Goal: Task Accomplishment & Management: Use online tool/utility

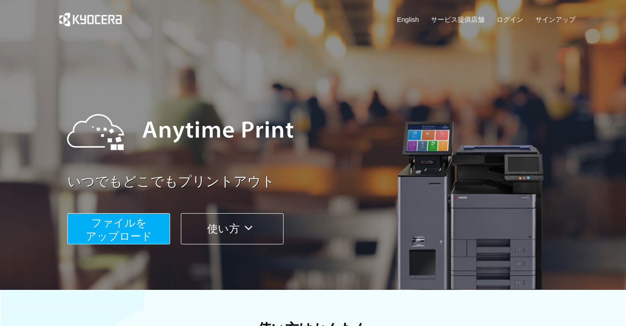
click at [142, 223] on span "ファイルを ​​アップロード" at bounding box center [119, 229] width 67 height 25
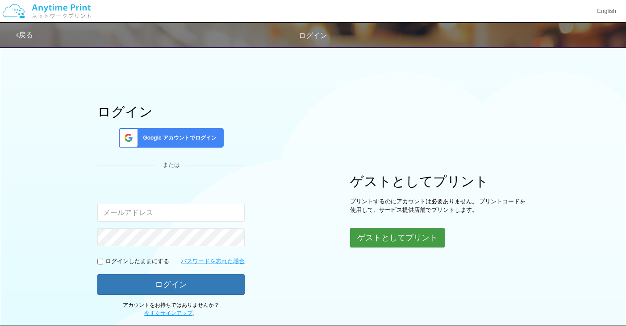
click at [414, 236] on button "ゲストとしてプリント" at bounding box center [397, 238] width 95 height 20
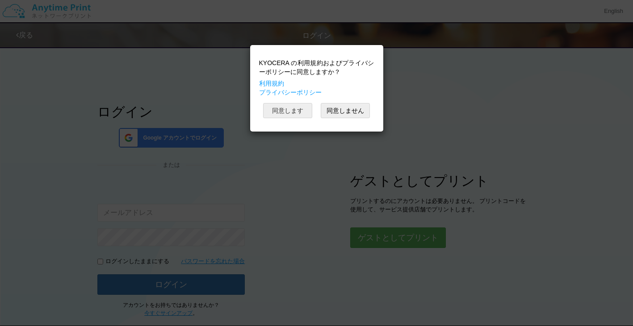
click at [305, 114] on button "同意します" at bounding box center [287, 110] width 49 height 15
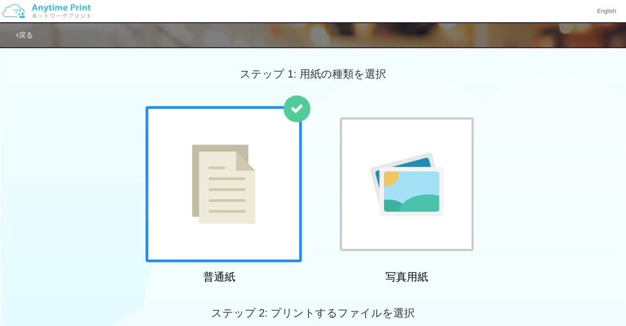
click at [200, 209] on img at bounding box center [223, 184] width 63 height 79
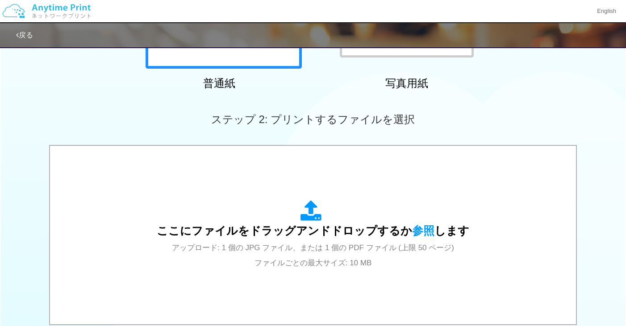
scroll to position [223, 0]
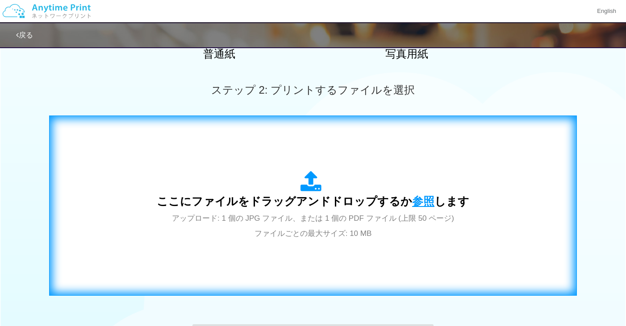
click at [418, 195] on span "参照" at bounding box center [423, 201] width 22 height 13
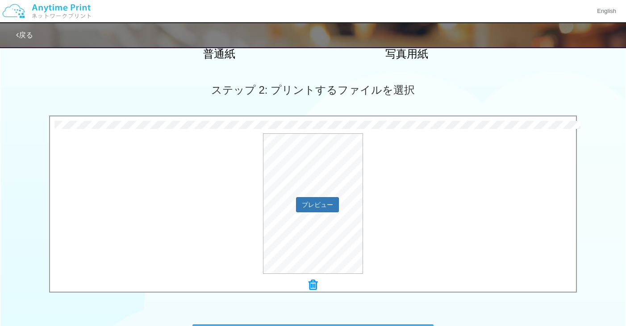
scroll to position [313, 0]
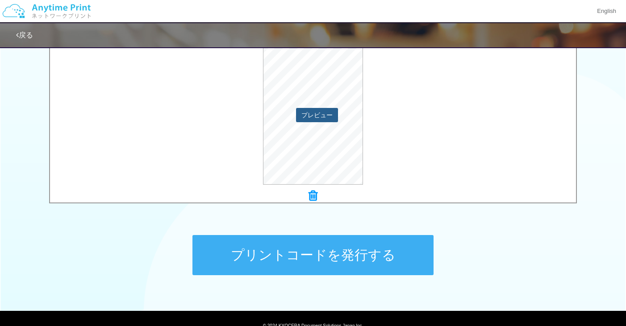
click at [313, 119] on button "プレビュー" at bounding box center [317, 115] width 42 height 14
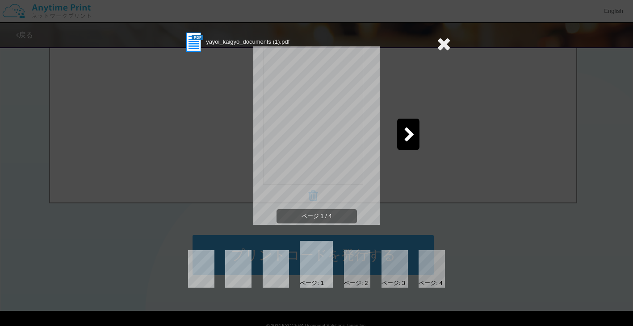
click at [407, 134] on icon at bounding box center [409, 136] width 11 height 16
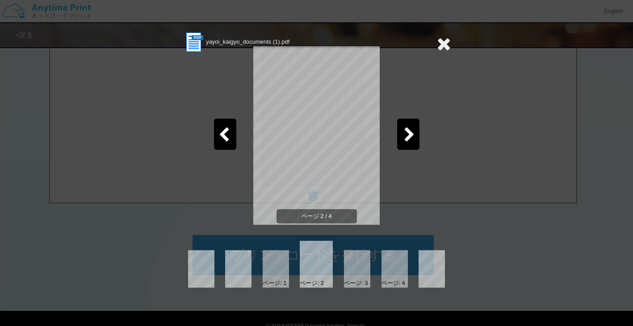
click at [407, 134] on icon at bounding box center [409, 136] width 11 height 16
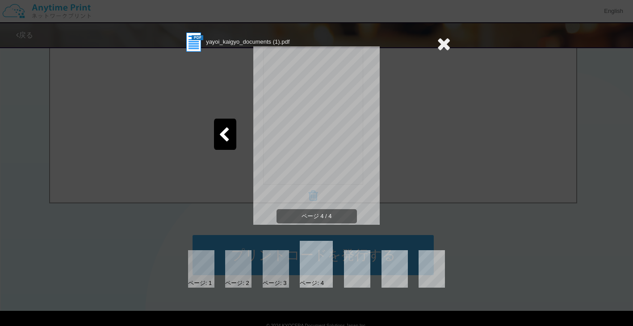
click at [443, 45] on icon at bounding box center [444, 44] width 14 height 18
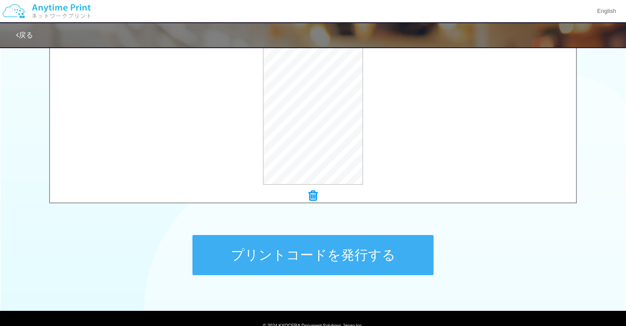
click at [368, 252] on button "プリントコードを発行する" at bounding box center [312, 255] width 241 height 40
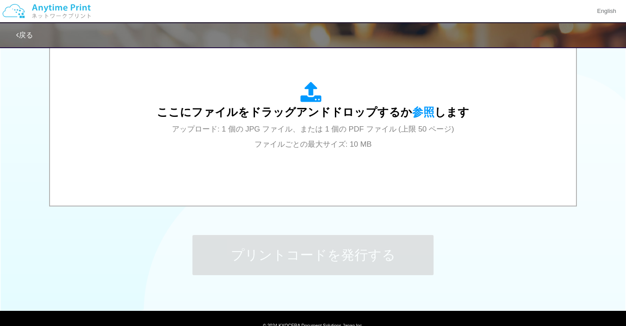
scroll to position [0, 0]
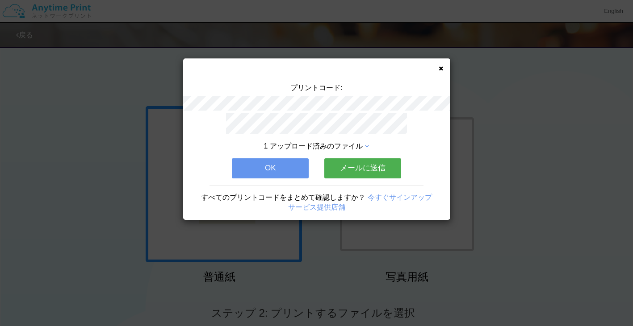
click at [277, 165] on button "OK" at bounding box center [270, 169] width 77 height 20
